Goal: Information Seeking & Learning: Learn about a topic

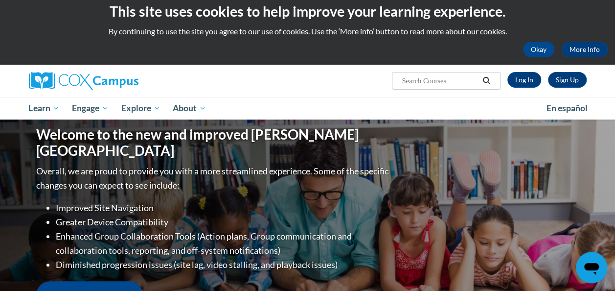
scroll to position [6, 0]
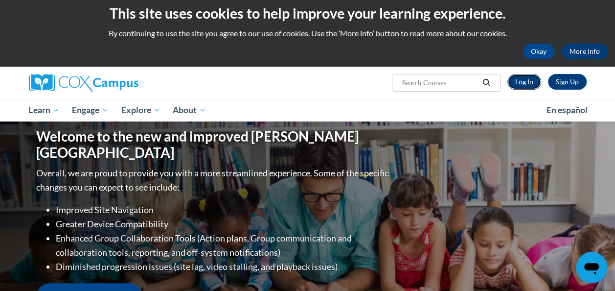
click at [516, 81] on link "Log In" at bounding box center [524, 82] width 34 height 16
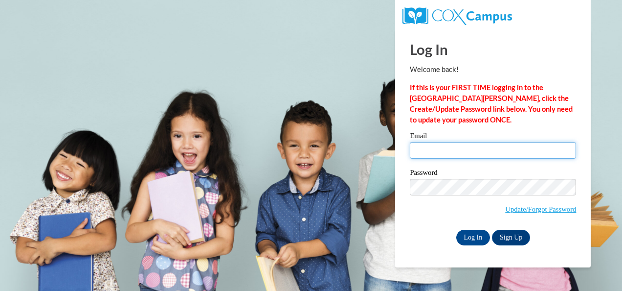
click at [448, 155] on input "Email" at bounding box center [493, 150] width 166 height 17
type input "[PERSON_NAME][EMAIL_ADDRESS][PERSON_NAME][DOMAIN_NAME]"
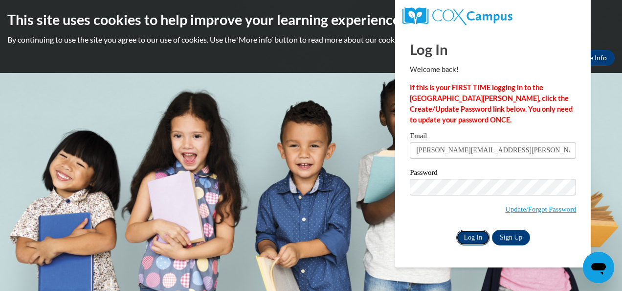
click at [467, 235] on input "Log In" at bounding box center [473, 237] width 34 height 16
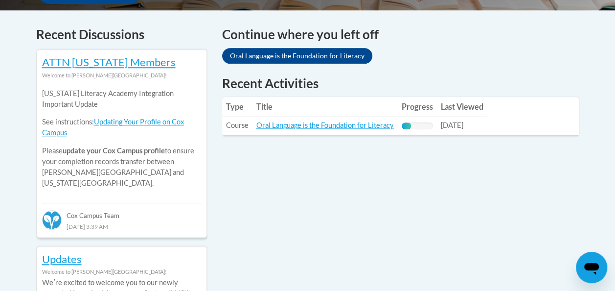
scroll to position [409, 0]
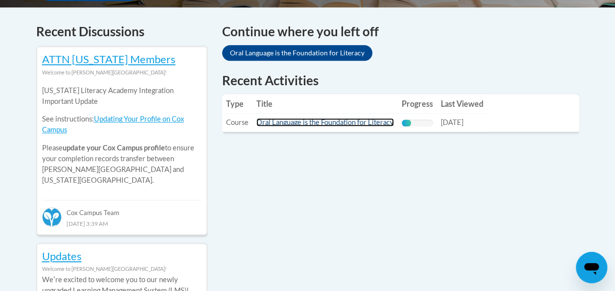
click at [347, 124] on link "Oral Language is the Foundation for Literacy" at bounding box center [324, 122] width 137 height 8
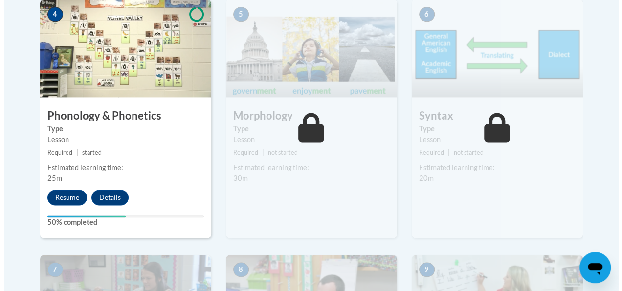
scroll to position [638, 0]
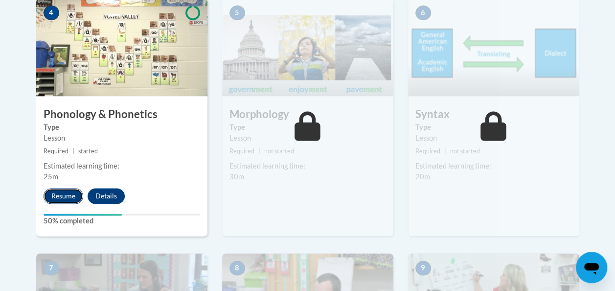
click at [65, 193] on button "Resume" at bounding box center [64, 196] width 40 height 16
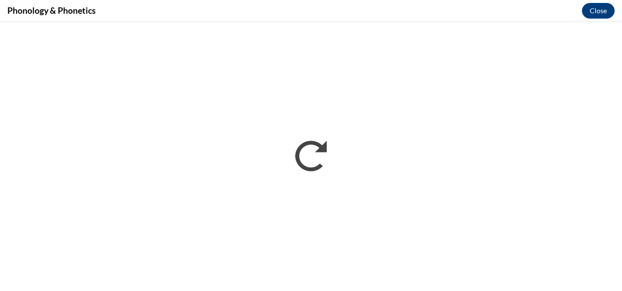
scroll to position [0, 0]
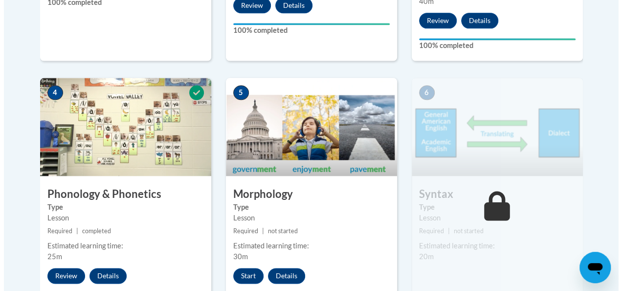
scroll to position [606, 0]
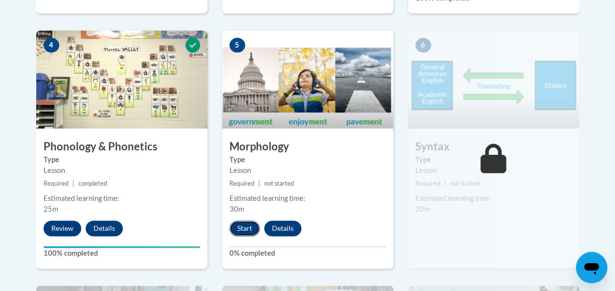
click at [241, 233] on button "Start" at bounding box center [244, 228] width 30 height 16
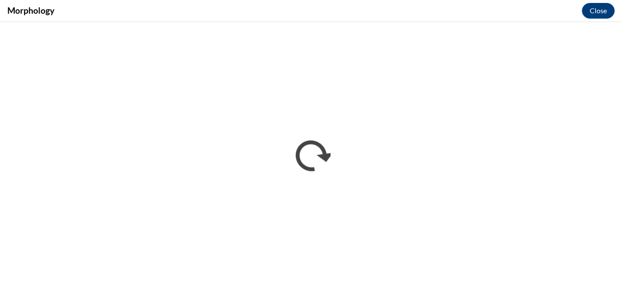
scroll to position [0, 0]
